Goal: Information Seeking & Learning: Find specific fact

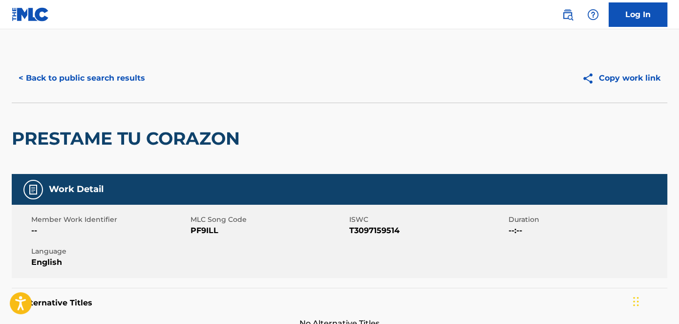
click at [76, 67] on button "< Back to public search results" at bounding box center [82, 78] width 140 height 24
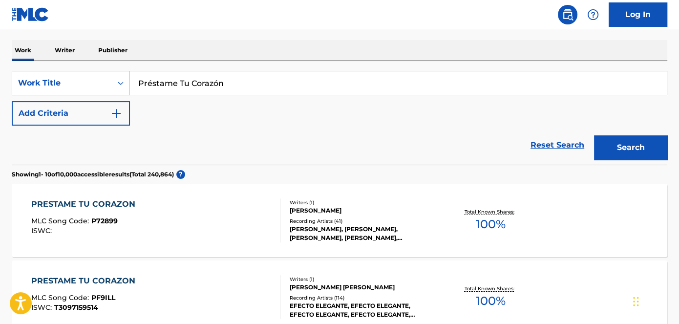
scroll to position [133, 0]
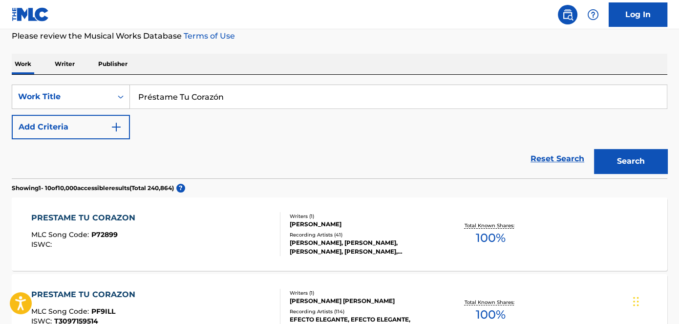
click at [238, 82] on div "SearchWithCriteriae696936e-0c01-4965-9909-0f26ce535691 Work Title Préstame Tu C…" at bounding box center [340, 127] width 656 height 104
drag, startPoint x: 240, startPoint y: 89, endPoint x: 130, endPoint y: 92, distance: 110.5
click at [113, 92] on div "SearchWithCriteriae696936e-0c01-4965-9909-0f26ce535691 Work Title Préstame Tu C…" at bounding box center [340, 97] width 656 height 24
paste input "Vuelve A La Vida"
type input "Vuelve A La Vida"
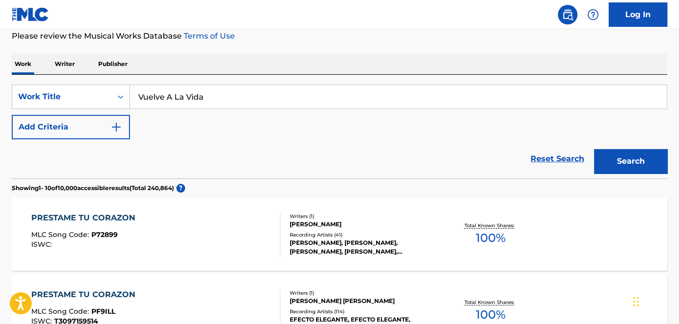
click at [631, 153] on button "Search" at bounding box center [630, 161] width 73 height 24
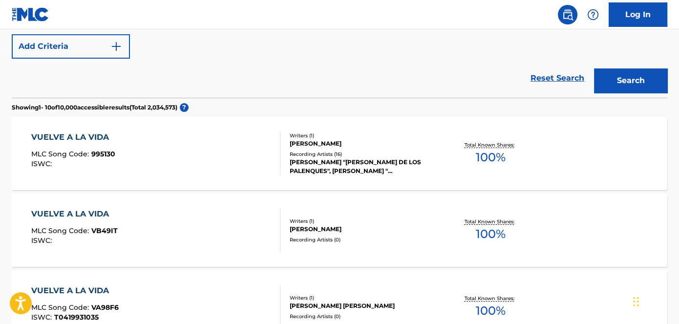
scroll to position [171, 0]
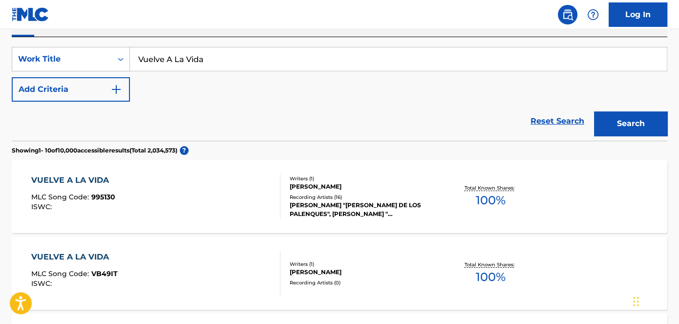
click at [101, 93] on button "Add Criteria" at bounding box center [71, 89] width 118 height 24
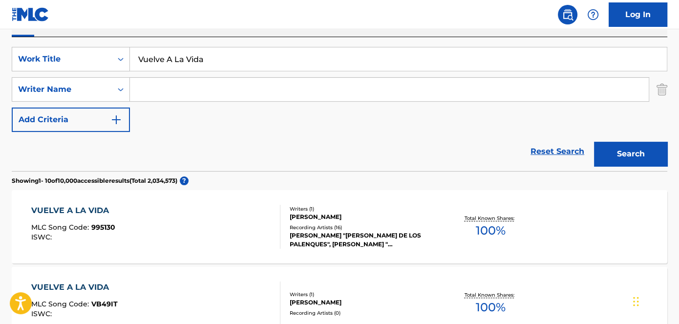
click at [165, 85] on input "Search Form" at bounding box center [389, 89] width 519 height 23
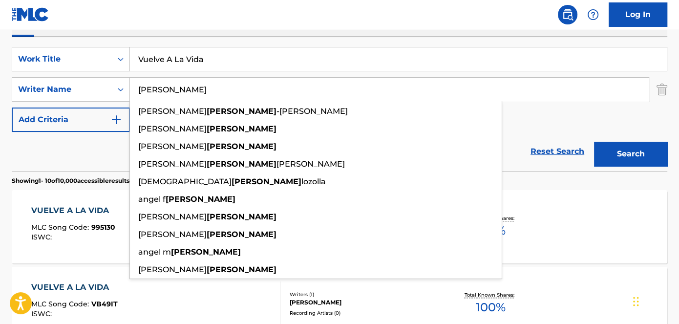
type input "[PERSON_NAME]"
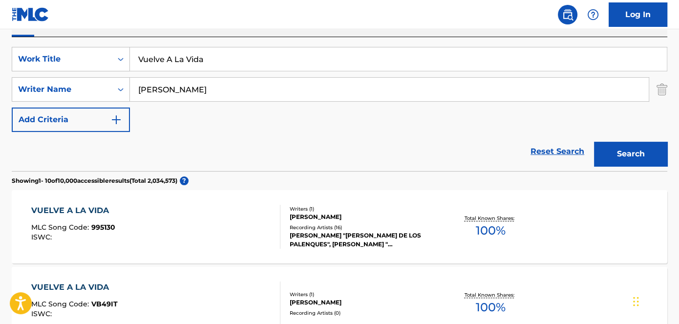
scroll to position [126, 0]
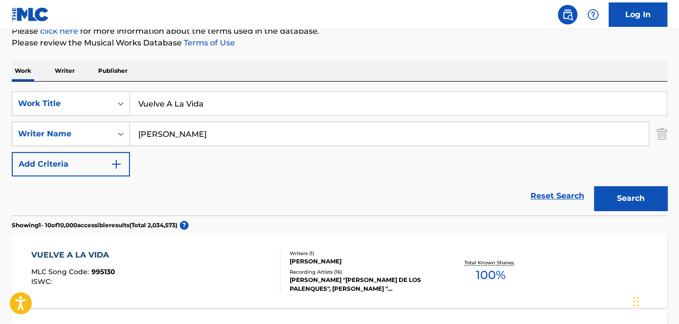
click at [634, 203] on button "Search" at bounding box center [630, 198] width 73 height 24
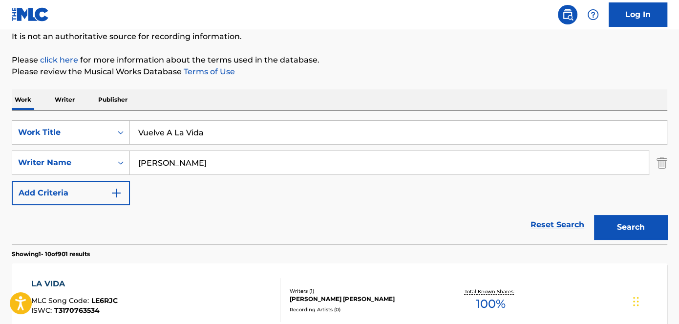
scroll to position [0, 0]
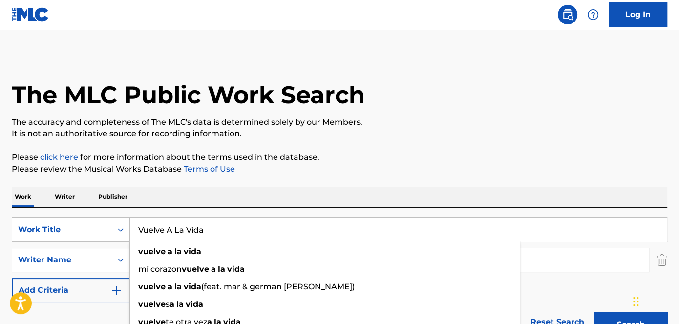
click at [231, 235] on input "Vuelve A La Vida" at bounding box center [398, 229] width 537 height 23
click at [458, 107] on div "The MLC Public Work Search" at bounding box center [340, 89] width 656 height 71
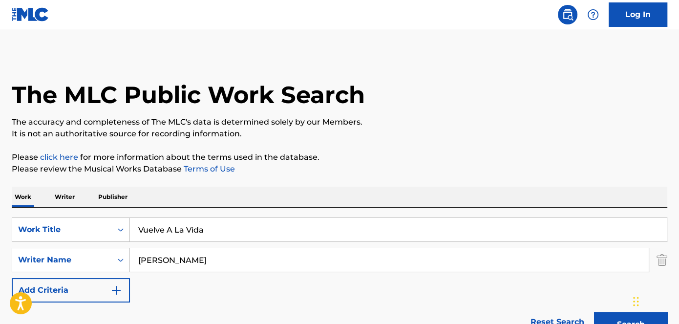
click at [240, 228] on input "Vuelve A La Vida" at bounding box center [398, 229] width 537 height 23
paste input "Agua Y Aceite"
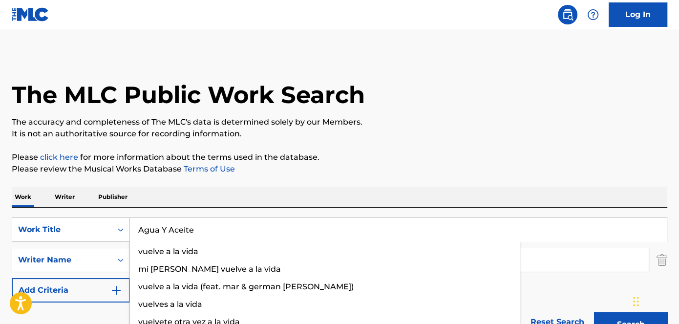
type input "Agua Y Aceite"
click at [475, 134] on p "It is not an authoritative source for recording information." at bounding box center [340, 134] width 656 height 12
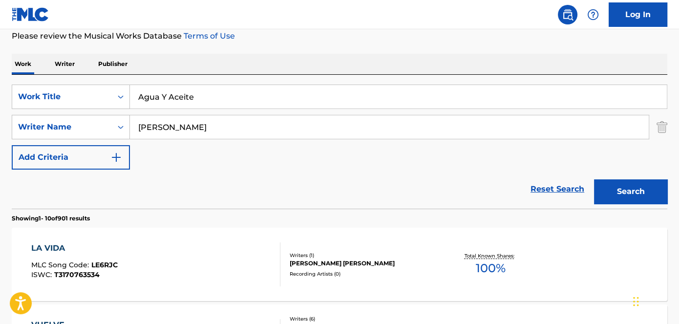
click at [611, 191] on button "Search" at bounding box center [630, 191] width 73 height 24
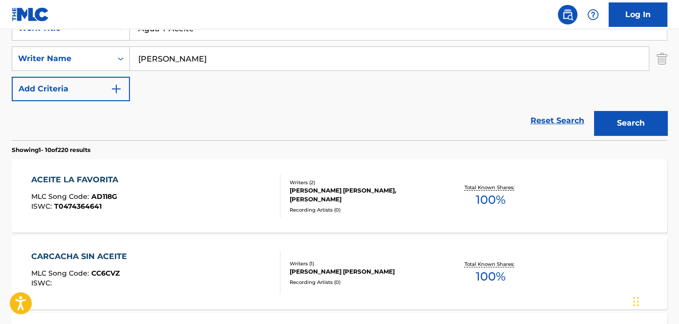
scroll to position [133, 0]
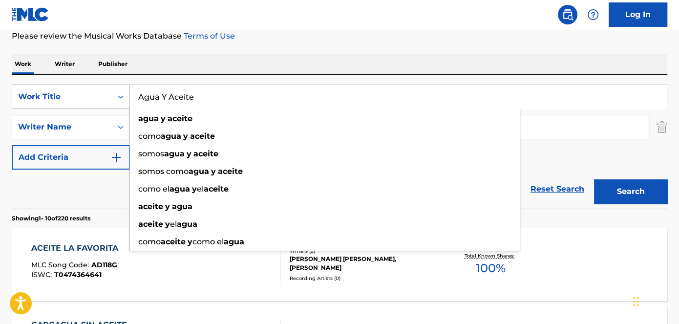
drag, startPoint x: 219, startPoint y: 93, endPoint x: 30, endPoint y: 94, distance: 189.6
click at [32, 94] on div "SearchWithCriteriae696936e-0c01-4965-9909-0f26ce535691 Work Title Agua Y Aceite…" at bounding box center [340, 97] width 656 height 24
